Goal: Information Seeking & Learning: Learn about a topic

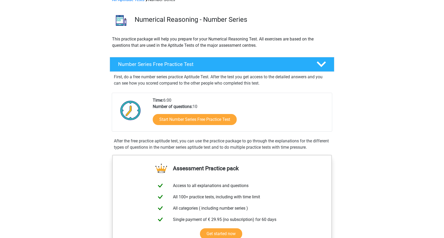
scroll to position [26, 0]
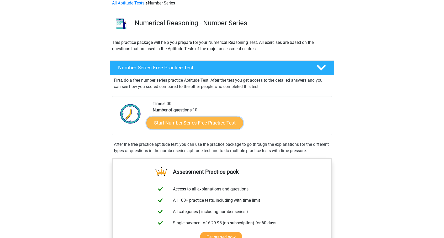
click at [189, 123] on link "Start Number Series Free Practice Test" at bounding box center [194, 122] width 97 height 13
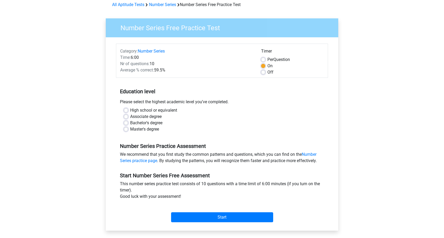
scroll to position [26, 0]
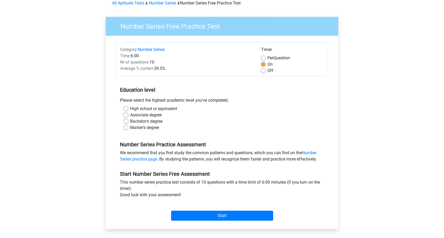
click at [128, 122] on div "Bachelor's degree" at bounding box center [222, 121] width 196 height 6
click at [130, 121] on label "Bachelor's degree" at bounding box center [146, 121] width 32 height 6
click at [125, 121] on input "Bachelor's degree" at bounding box center [126, 120] width 4 height 5
radio input "true"
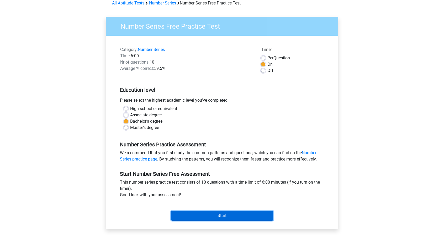
click at [214, 212] on input "Start" at bounding box center [222, 215] width 102 height 10
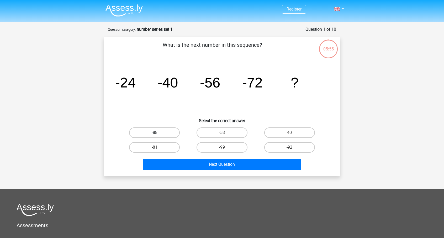
click at [162, 131] on label "-88" at bounding box center [154, 132] width 51 height 10
click at [158, 132] on input "-88" at bounding box center [156, 133] width 3 height 3
radio input "true"
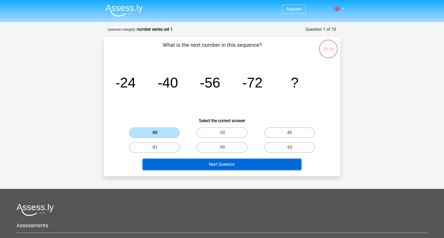
click at [230, 166] on button "Next Question" at bounding box center [222, 164] width 159 height 11
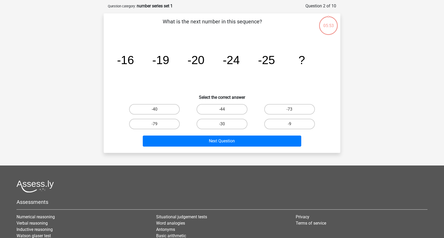
scroll to position [26, 0]
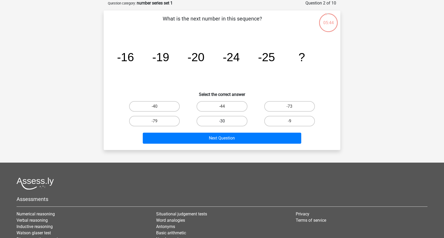
click at [217, 124] on label "-30" at bounding box center [222, 121] width 51 height 10
click at [222, 124] on input "-30" at bounding box center [223, 122] width 3 height 3
radio input "true"
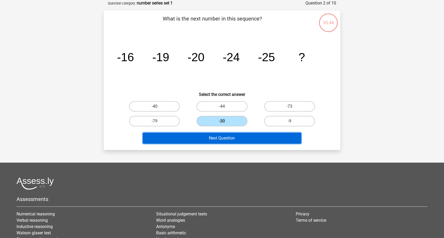
click at [228, 138] on button "Next Question" at bounding box center [222, 137] width 159 height 11
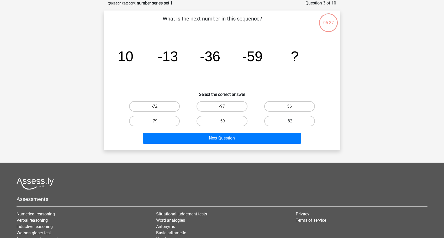
click at [286, 122] on label "-82" at bounding box center [289, 121] width 51 height 10
click at [289, 122] on input "-82" at bounding box center [290, 122] width 3 height 3
radio input "true"
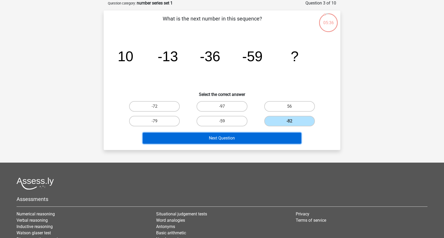
click at [267, 137] on button "Next Question" at bounding box center [222, 137] width 159 height 11
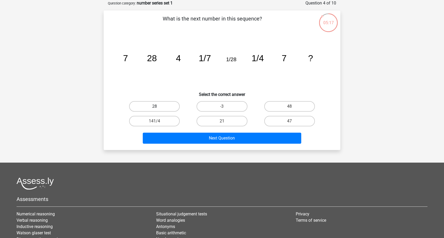
click at [162, 104] on label "28" at bounding box center [154, 106] width 51 height 10
click at [158, 106] on input "28" at bounding box center [156, 107] width 3 height 3
radio input "true"
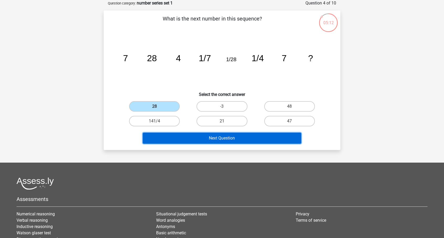
click at [232, 137] on button "Next Question" at bounding box center [222, 137] width 159 height 11
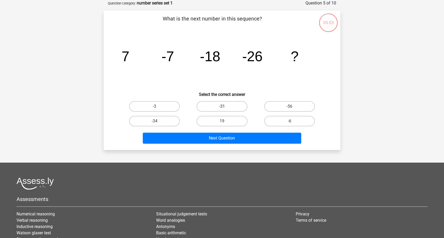
click at [214, 107] on label "-31" at bounding box center [222, 106] width 51 height 10
click at [222, 107] on input "-31" at bounding box center [223, 107] width 3 height 3
radio input "true"
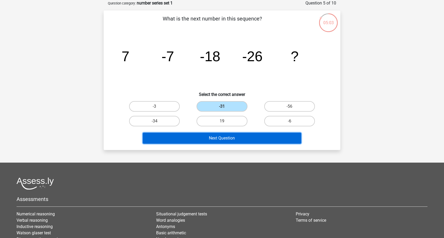
click at [244, 138] on button "Next Question" at bounding box center [222, 137] width 159 height 11
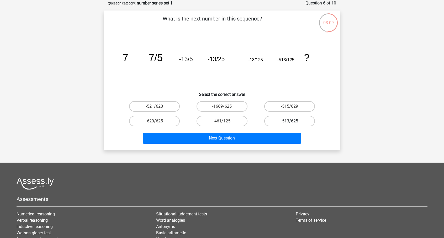
click at [295, 125] on label "-513/625" at bounding box center [289, 121] width 51 height 10
click at [293, 124] on input "-513/625" at bounding box center [290, 122] width 3 height 3
radio input "true"
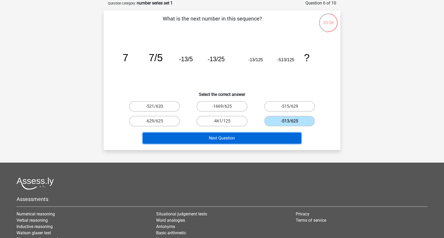
click at [287, 141] on button "Next Question" at bounding box center [222, 137] width 159 height 11
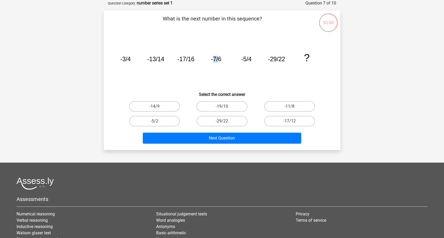
drag, startPoint x: 216, startPoint y: 58, endPoint x: 222, endPoint y: 59, distance: 6.9
click at [219, 58] on tspan "-7/6" at bounding box center [216, 59] width 10 height 7
click at [222, 59] on icon "image/svg+xml -3/4 -13/14 -17/16 -7/6 -5/4 -29/22 ?" at bounding box center [221, 61] width 211 height 53
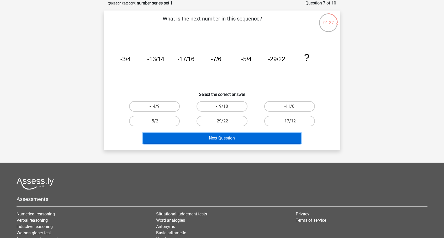
click at [236, 136] on button "Next Question" at bounding box center [222, 137] width 159 height 11
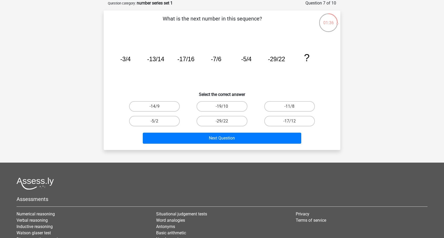
click at [188, 83] on icon "image/svg+xml -3/4 -13/14 -17/16 -7/6 -5/4 -29/22 ?" at bounding box center [221, 61] width 211 height 53
click at [171, 107] on label "-14/9" at bounding box center [154, 106] width 51 height 10
click at [158, 107] on input "-14/9" at bounding box center [156, 107] width 3 height 3
radio input "true"
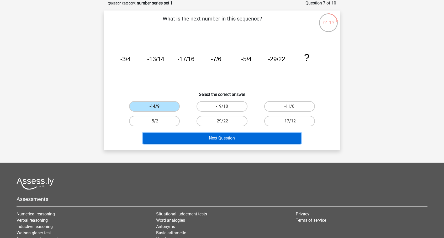
click at [249, 138] on button "Next Question" at bounding box center [222, 137] width 159 height 11
click at [223, 138] on button "Next Question" at bounding box center [222, 137] width 159 height 11
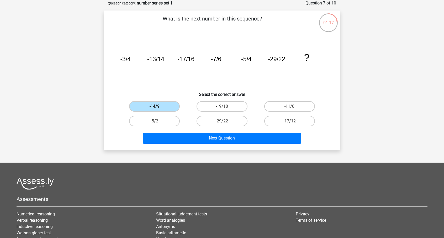
click at [157, 104] on label "-14/9" at bounding box center [154, 106] width 51 height 10
click at [157, 106] on input "-14/9" at bounding box center [156, 107] width 3 height 3
click at [215, 103] on label "-19/10" at bounding box center [222, 106] width 51 height 10
click at [222, 106] on input "-19/10" at bounding box center [223, 107] width 3 height 3
radio input "true"
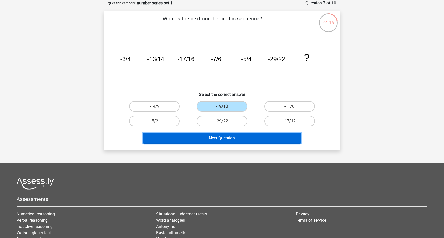
click at [231, 134] on button "Next Question" at bounding box center [222, 137] width 159 height 11
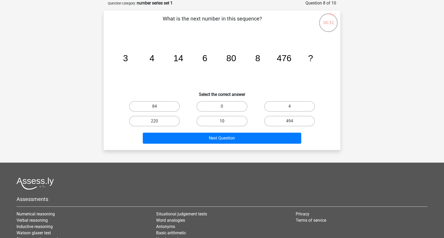
click at [225, 123] on label "10" at bounding box center [222, 121] width 51 height 10
click at [225, 123] on input "10" at bounding box center [223, 122] width 3 height 3
radio input "true"
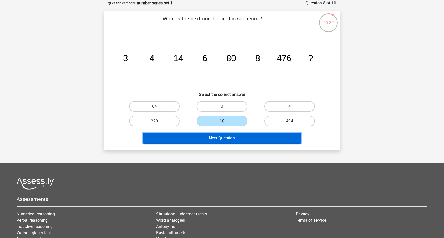
click at [247, 139] on button "Next Question" at bounding box center [222, 137] width 159 height 11
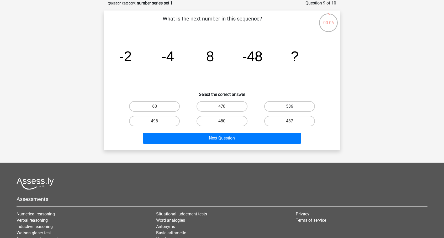
click at [276, 107] on label "536" at bounding box center [289, 106] width 51 height 10
click at [289, 107] on input "536" at bounding box center [290, 107] width 3 height 3
radio input "true"
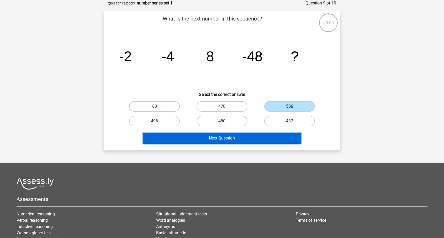
click at [252, 137] on button "Next Question" at bounding box center [222, 137] width 159 height 11
